Goal: Navigation & Orientation: Find specific page/section

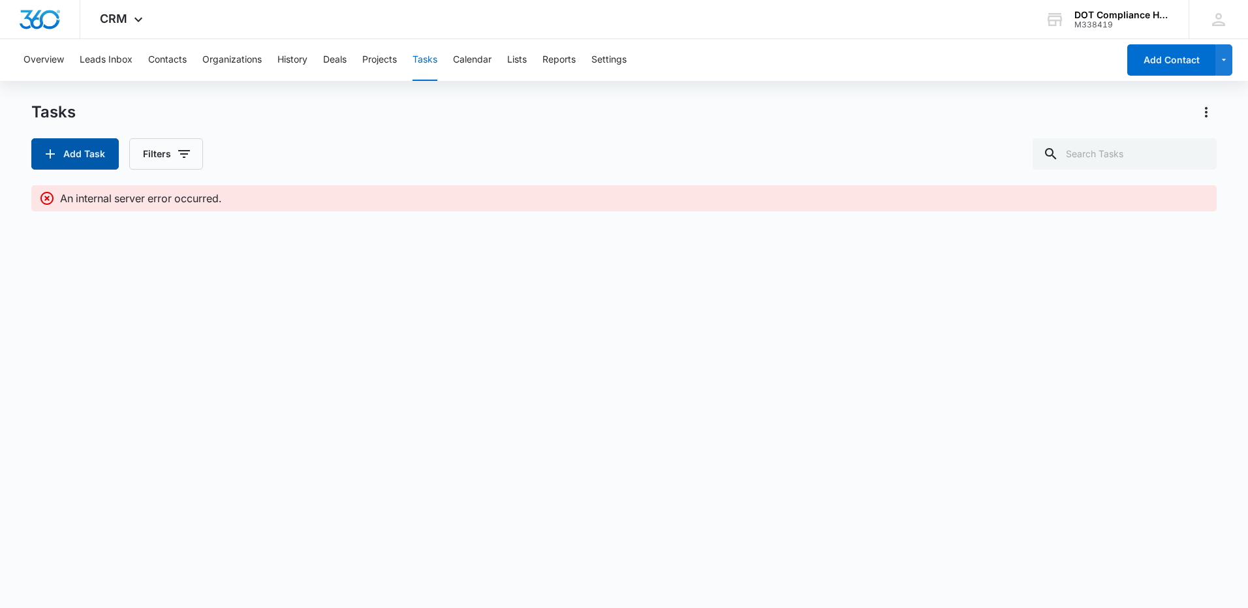
click at [98, 148] on button "Add Task" at bounding box center [74, 153] width 87 height 31
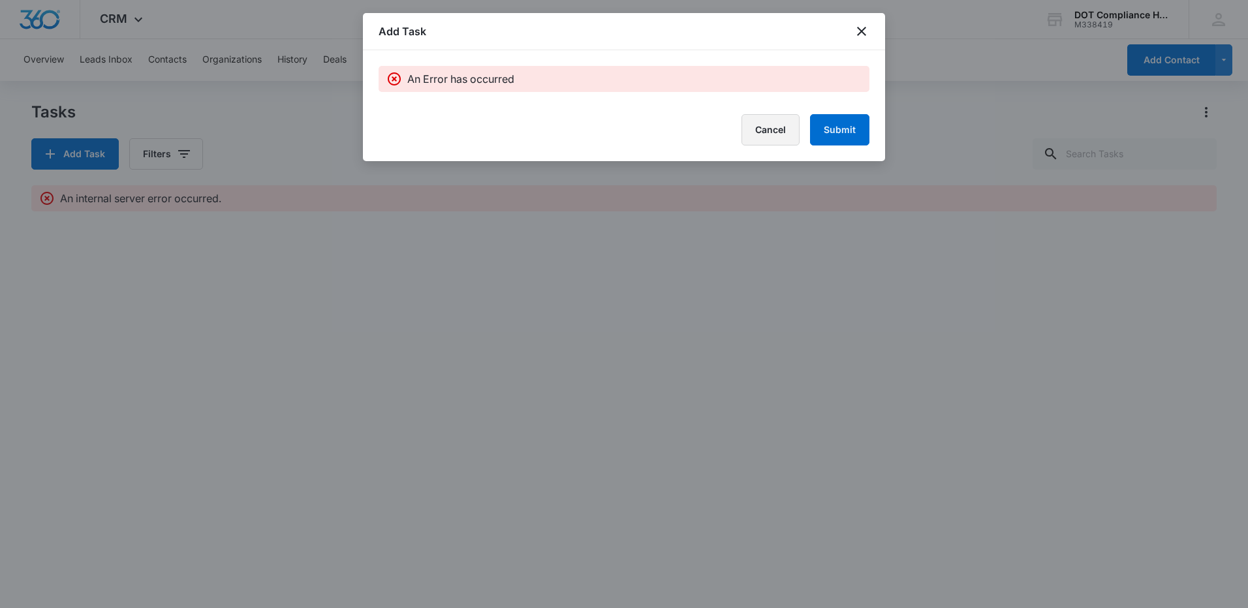
click at [788, 131] on button "Cancel" at bounding box center [770, 129] width 58 height 31
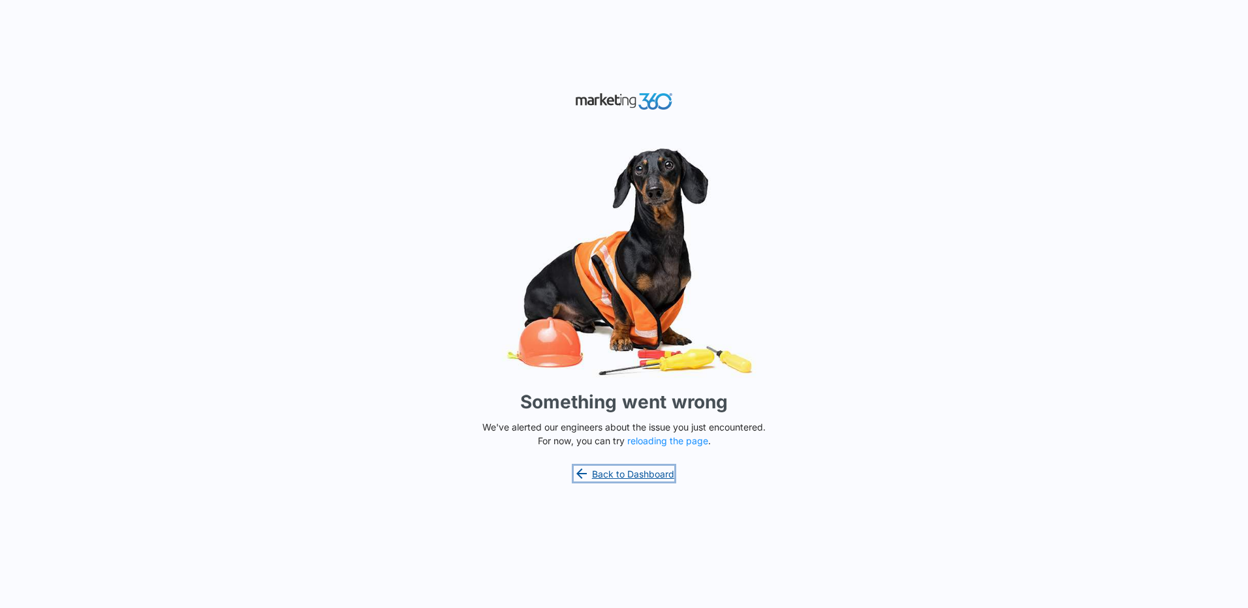
click at [613, 479] on link "Back to Dashboard" at bounding box center [624, 474] width 100 height 16
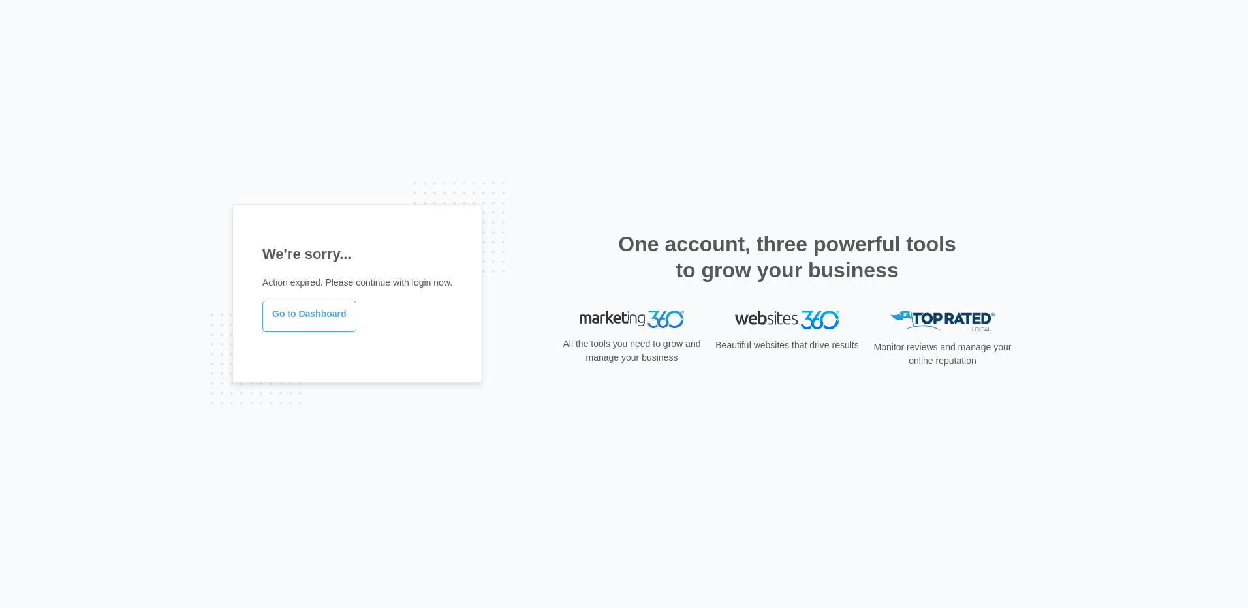
click at [334, 312] on link "Go to Dashboard" at bounding box center [309, 316] width 94 height 31
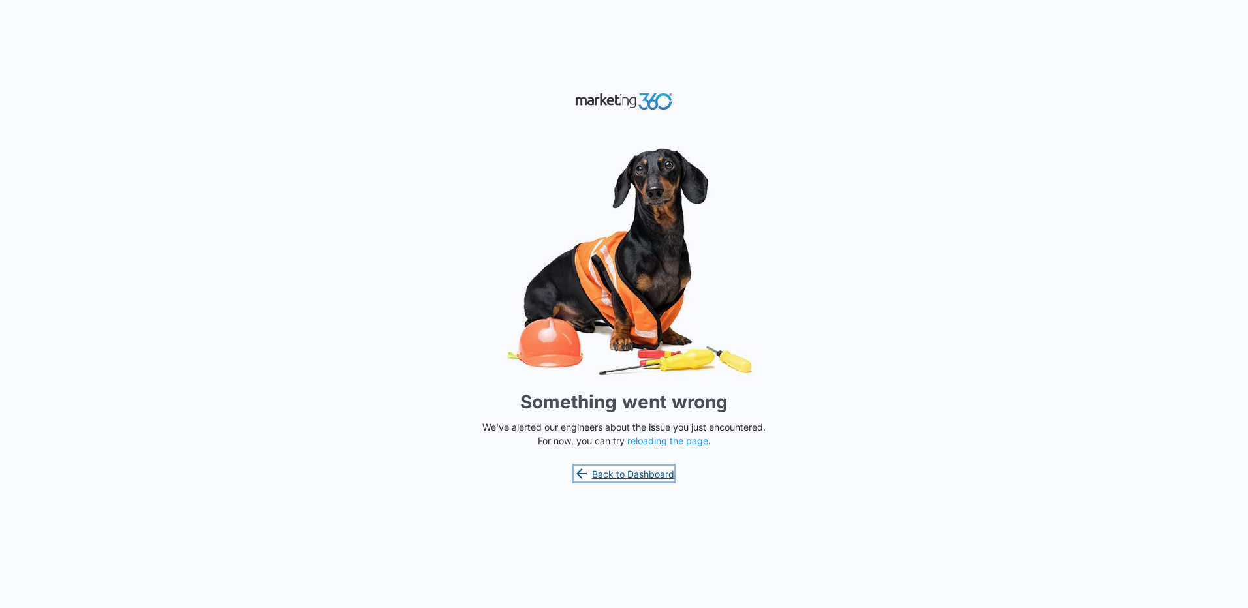
click at [647, 473] on link "Back to Dashboard" at bounding box center [624, 474] width 100 height 16
click at [662, 438] on button "reloading the page" at bounding box center [667, 441] width 81 height 10
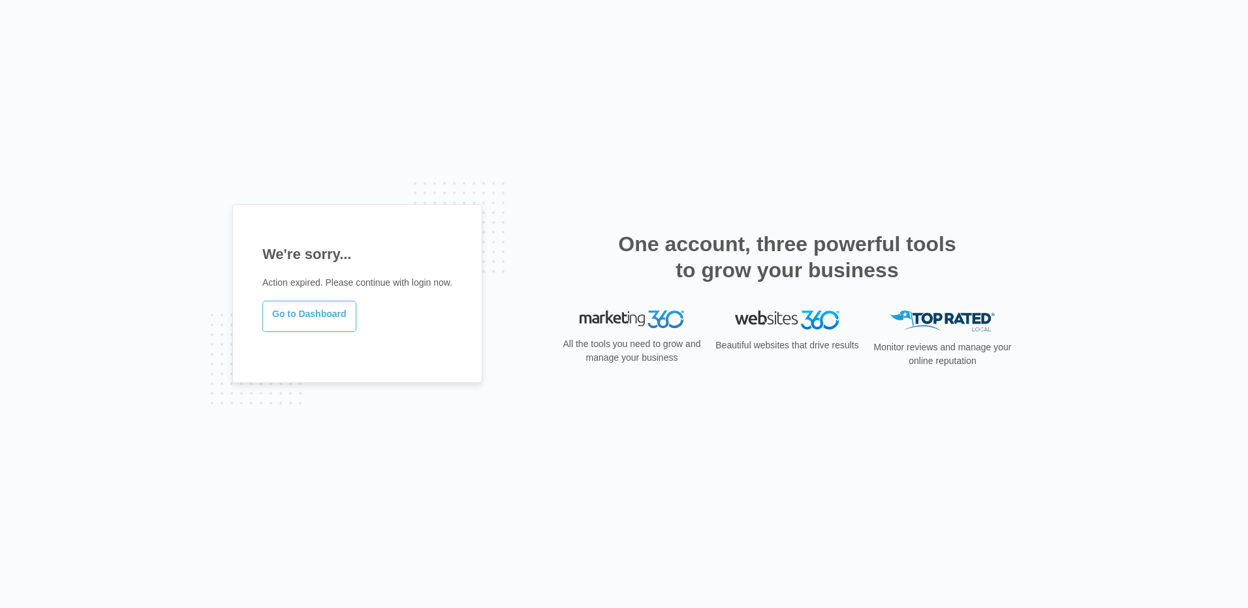
click at [286, 311] on link "Go to Dashboard" at bounding box center [309, 316] width 94 height 31
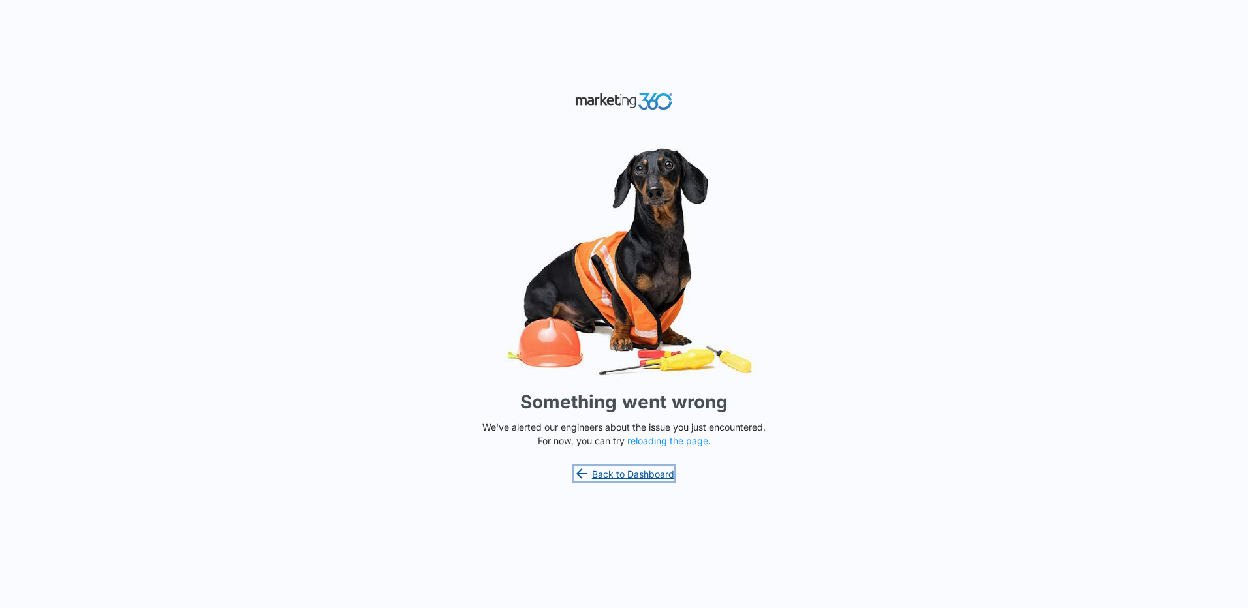
click at [628, 472] on link "Back to Dashboard" at bounding box center [624, 474] width 100 height 16
click at [658, 444] on button "reloading the page" at bounding box center [667, 441] width 81 height 10
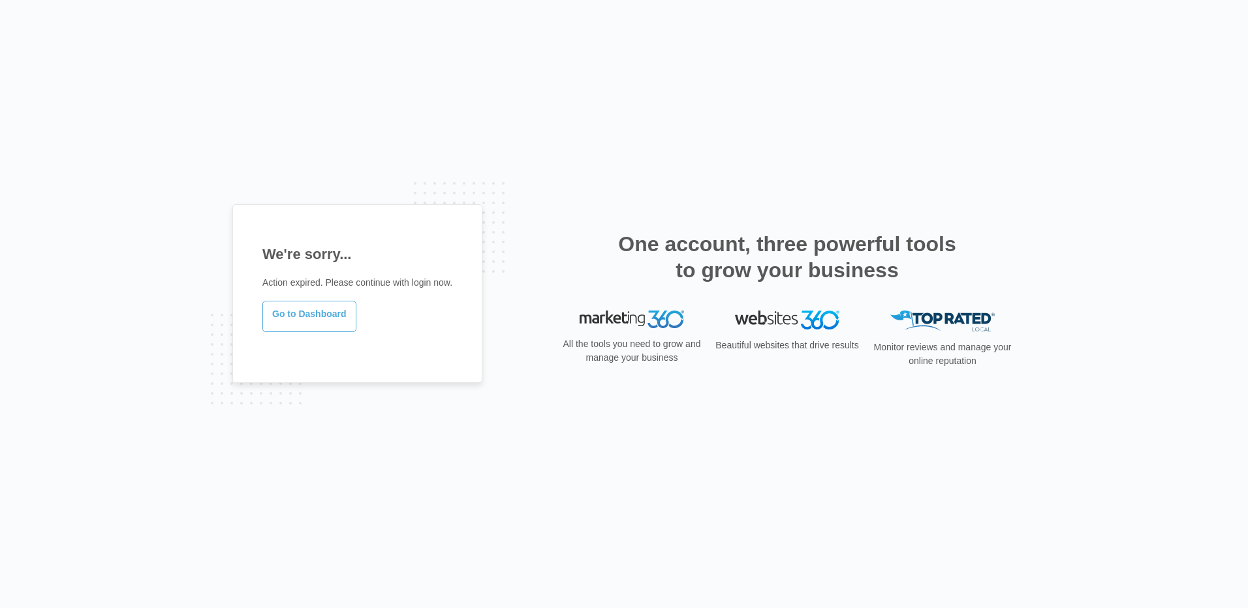
click at [331, 322] on link "Go to Dashboard" at bounding box center [309, 316] width 94 height 31
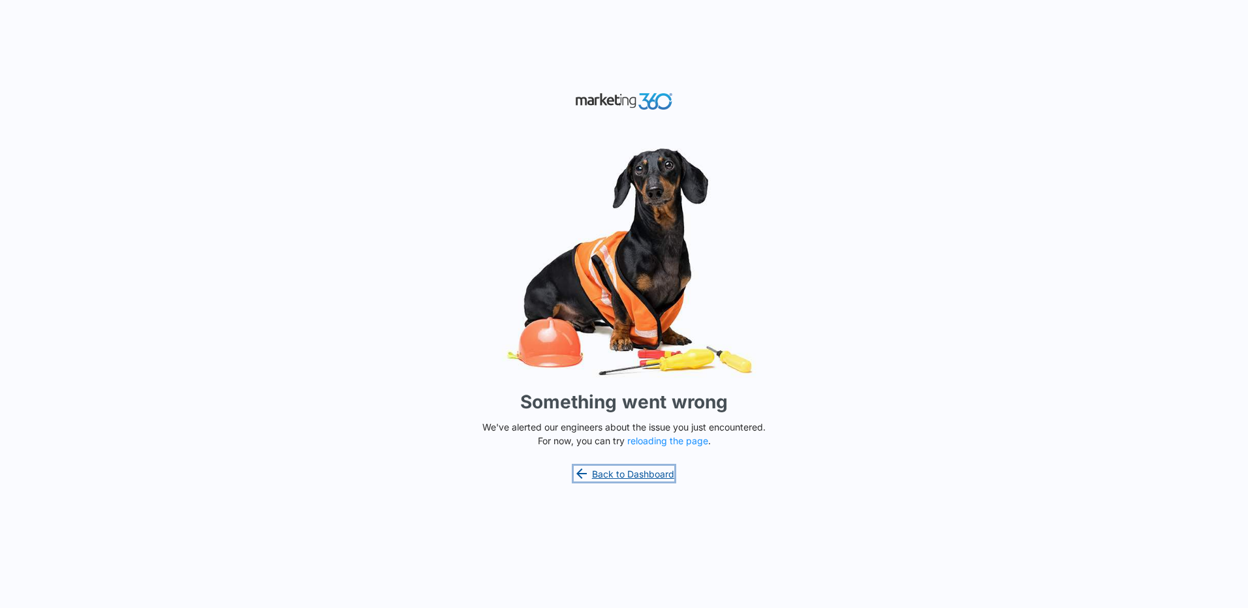
click at [653, 474] on link "Back to Dashboard" at bounding box center [624, 474] width 100 height 16
